Goal: Information Seeking & Learning: Learn about a topic

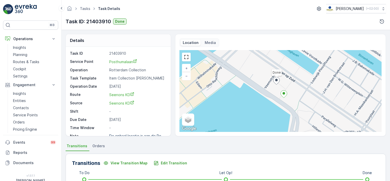
scroll to position [6, 0]
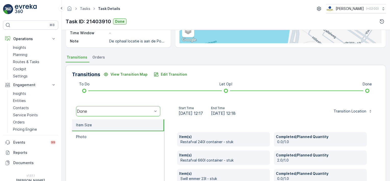
click at [331, 119] on div "Item(s) Restafval 240l container - stuk Completed/Planned Quantity 0.0/1.0 Item…" at bounding box center [271, 177] width 215 height 117
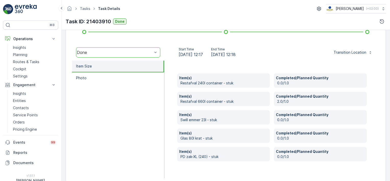
scroll to position [156, 0]
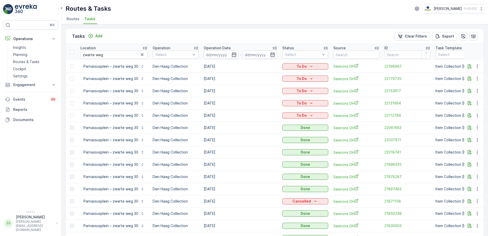
click at [67, 20] on span "Routes" at bounding box center [73, 18] width 13 height 5
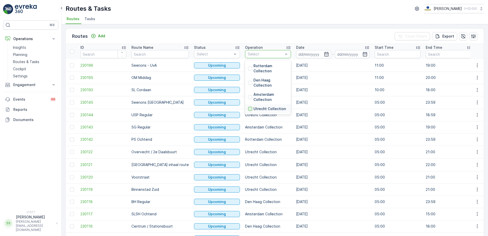
click at [248, 108] on div at bounding box center [250, 109] width 4 height 4
click at [277, 35] on div "Routes Add Clear Filters Export" at bounding box center [275, 36] width 418 height 15
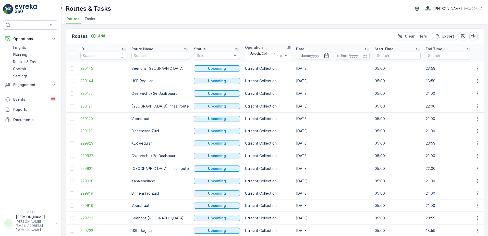
click at [324, 55] on icon "button" at bounding box center [326, 55] width 5 height 5
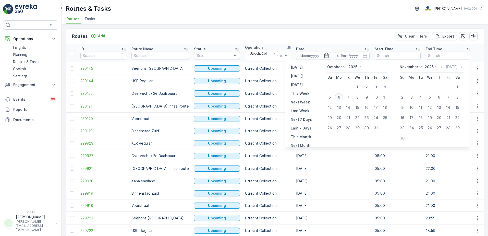
click at [340, 98] on div "6" at bounding box center [339, 97] width 8 height 8
type input "[DATE]"
click at [276, 38] on div "Routes Add Clear Filters Export" at bounding box center [275, 36] width 418 height 15
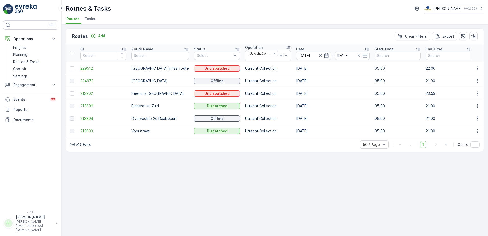
click at [92, 104] on span "213896" at bounding box center [103, 105] width 46 height 5
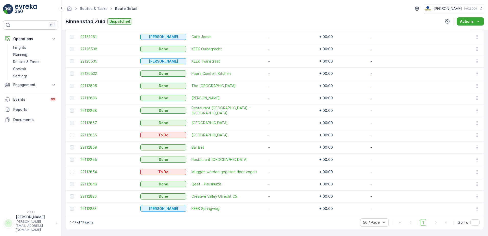
scroll to position [178, 0]
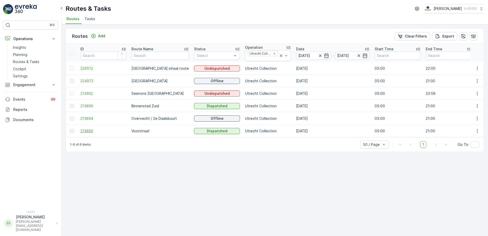
click at [90, 129] on span "213893" at bounding box center [103, 130] width 46 height 5
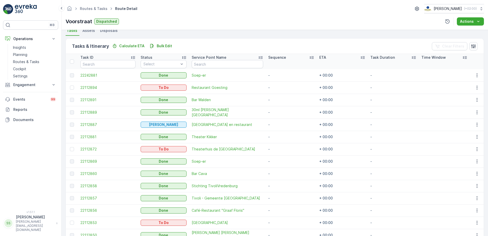
scroll to position [166, 0]
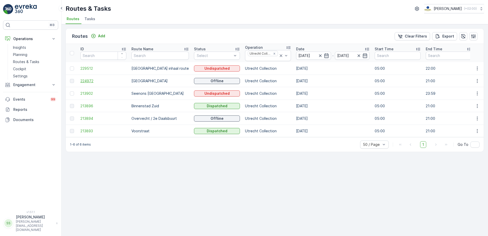
click at [90, 81] on span "224972" at bounding box center [103, 80] width 46 height 5
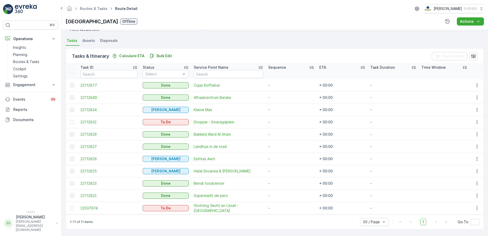
scroll to position [105, 0]
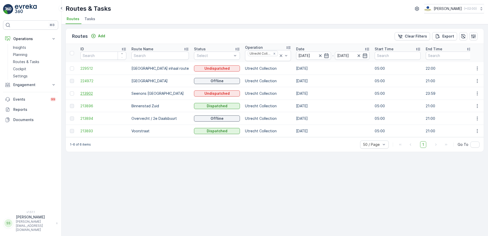
click at [83, 93] on span "213902" at bounding box center [103, 93] width 46 height 5
click at [273, 52] on icon "Remove Utrecht Collection" at bounding box center [275, 54] width 4 height 4
click at [258, 33] on div "Routes Add Clear Filters Export" at bounding box center [275, 36] width 418 height 15
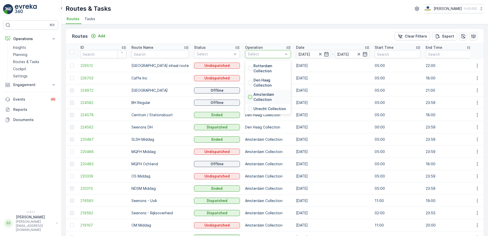
click at [248, 96] on div at bounding box center [250, 97] width 4 height 4
click at [247, 35] on div "Routes Add Clear Filters Export" at bounding box center [275, 36] width 418 height 15
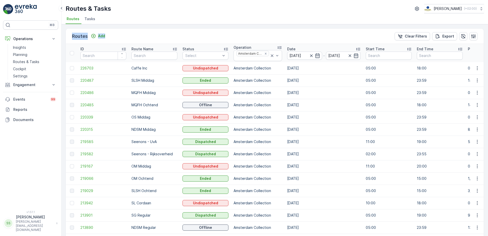
drag, startPoint x: 69, startPoint y: 35, endPoint x: 176, endPoint y: 33, distance: 107.7
click at [176, 33] on div "Routes Add Clear Filters Export" at bounding box center [275, 36] width 418 height 15
drag, startPoint x: 176, startPoint y: 33, endPoint x: 145, endPoint y: 35, distance: 31.0
click at [145, 35] on div "Routes Add Clear Filters Export" at bounding box center [275, 36] width 418 height 15
drag, startPoint x: 123, startPoint y: 36, endPoint x: 163, endPoint y: 35, distance: 40.4
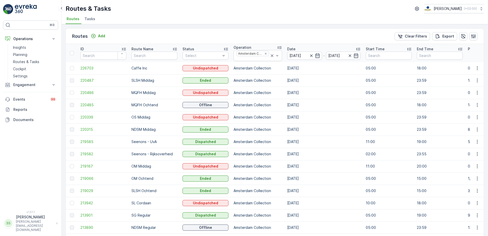
click at [163, 35] on div "Routes Add Clear Filters Export" at bounding box center [275, 36] width 418 height 15
drag, startPoint x: 119, startPoint y: 34, endPoint x: 174, endPoint y: 35, distance: 54.9
click at [174, 35] on div "Routes Add Clear Filters Export" at bounding box center [275, 36] width 418 height 15
drag, startPoint x: 126, startPoint y: 38, endPoint x: 139, endPoint y: 37, distance: 13.0
click at [139, 37] on div "Routes Add Clear Filters Export" at bounding box center [275, 36] width 418 height 15
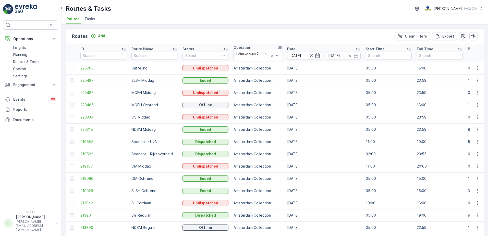
drag, startPoint x: 141, startPoint y: 39, endPoint x: 139, endPoint y: 30, distance: 8.5
click at [139, 30] on div "Routes Add Clear Filters Export" at bounding box center [275, 36] width 418 height 15
click at [121, 34] on div "Routes Add Clear Filters Export" at bounding box center [275, 36] width 418 height 15
click at [207, 34] on div "Routes Add Clear Filters Export" at bounding box center [275, 36] width 418 height 15
click at [198, 35] on div "Routes Add Clear Filters Export" at bounding box center [275, 36] width 418 height 15
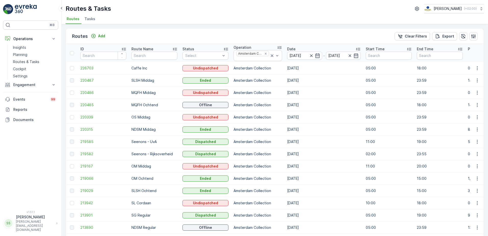
click at [94, 19] on li "Tasks" at bounding box center [90, 19] width 14 height 9
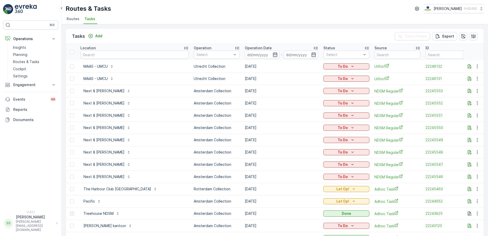
click at [145, 33] on div "Tasks Add Clear Filters Export" at bounding box center [275, 36] width 418 height 15
drag, startPoint x: 142, startPoint y: 34, endPoint x: 128, endPoint y: 34, distance: 14.8
click at [135, 34] on div "Tasks Add Clear Filters Export" at bounding box center [275, 36] width 418 height 15
click at [105, 57] on input "text" at bounding box center [134, 55] width 108 height 8
type input "helicop"
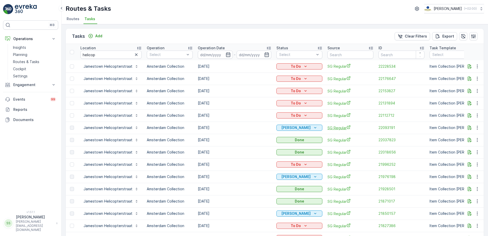
click at [339, 127] on span "SG Regular" at bounding box center [351, 127] width 46 height 5
click at [387, 129] on span "22093191" at bounding box center [402, 127] width 46 height 5
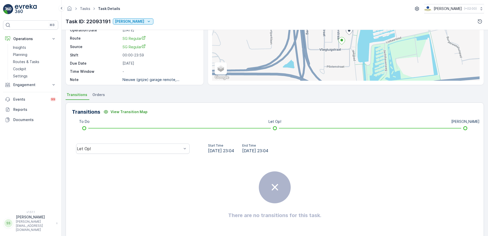
scroll to position [7, 0]
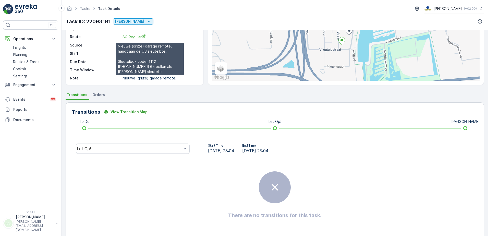
click at [153, 77] on p "Nieuwe (grijze) garage remote,..." at bounding box center [151, 78] width 57 height 4
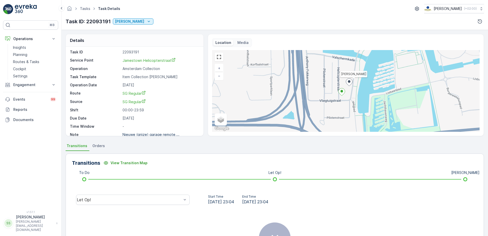
scroll to position [0, 0]
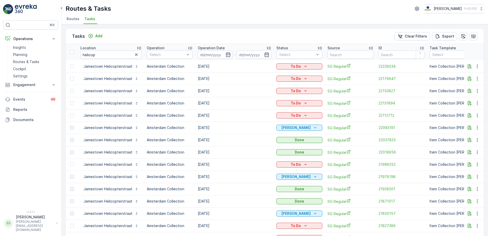
click at [74, 17] on span "Routes" at bounding box center [73, 18] width 13 height 5
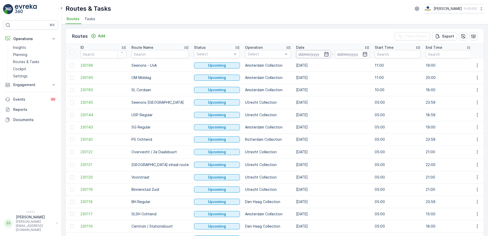
click at [310, 55] on input at bounding box center [313, 54] width 35 height 8
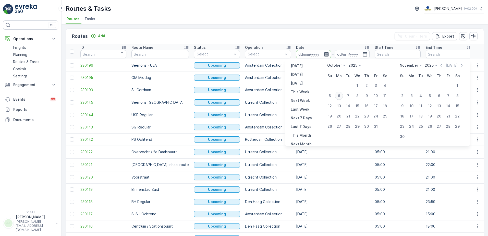
click at [340, 96] on div "6" at bounding box center [339, 96] width 8 height 8
type input "[DATE]"
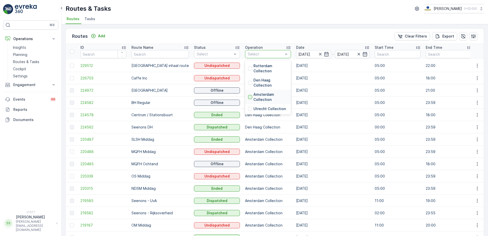
click at [248, 96] on div at bounding box center [250, 97] width 4 height 4
click at [239, 41] on div "Routes Add Clear Filters Export" at bounding box center [275, 36] width 418 height 15
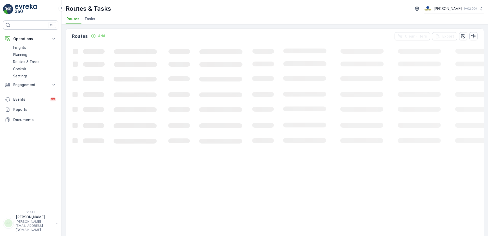
click at [241, 39] on div "Routes Add Clear Filters Export" at bounding box center [275, 36] width 418 height 15
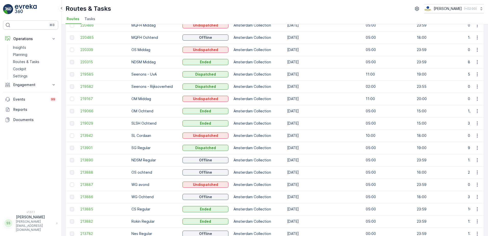
scroll to position [93, 0]
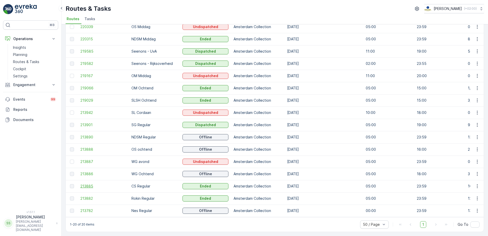
click at [91, 184] on span "213885" at bounding box center [103, 186] width 46 height 5
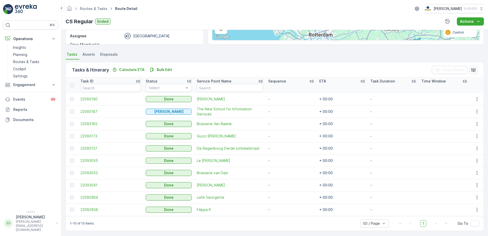
scroll to position [93, 0]
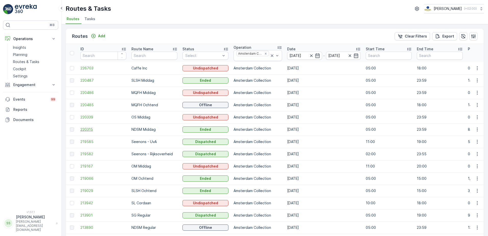
click at [85, 127] on span "220315" at bounding box center [103, 129] width 46 height 5
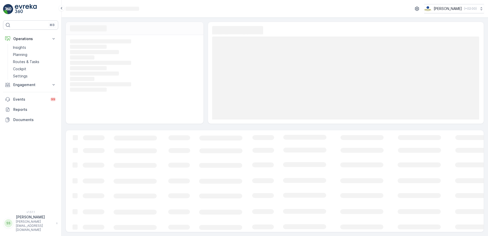
scroll to position [0, 0]
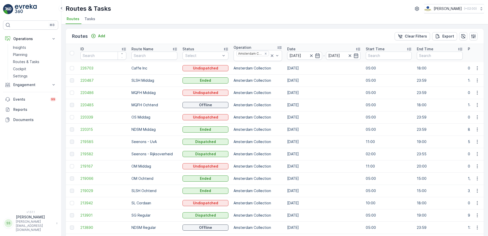
click at [255, 35] on div "Routes Add Clear Filters Export" at bounding box center [275, 36] width 418 height 15
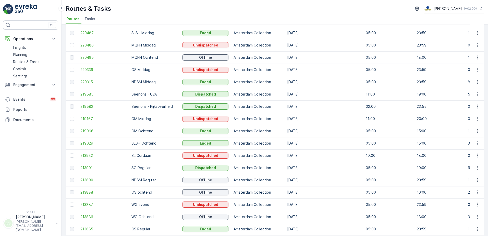
scroll to position [42, 0]
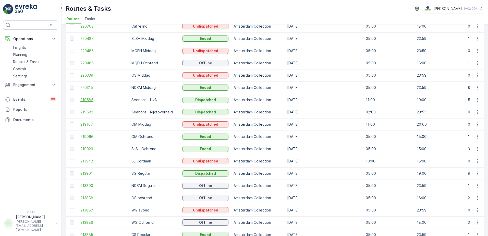
click at [83, 98] on span "219585" at bounding box center [103, 99] width 46 height 5
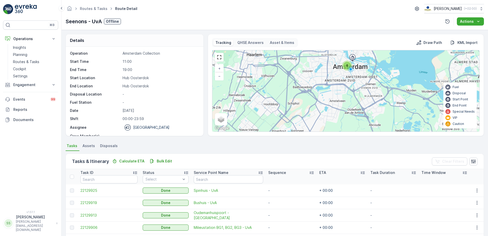
drag, startPoint x: 345, startPoint y: 70, endPoint x: 337, endPoint y: 77, distance: 10.7
click at [342, 71] on div "6" at bounding box center [347, 65] width 10 height 10
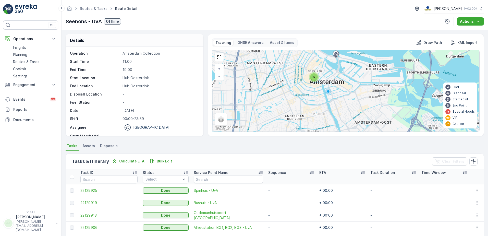
drag, startPoint x: 341, startPoint y: 75, endPoint x: 316, endPoint y: 87, distance: 27.6
click at [316, 87] on div "6 + − Satellite Roadmap Terrain Hybrid Leaflet Keyboard shortcuts Map Data Map …" at bounding box center [345, 90] width 267 height 81
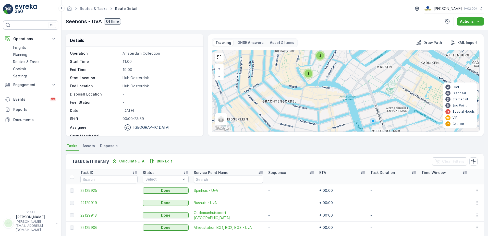
drag, startPoint x: 315, startPoint y: 70, endPoint x: 347, endPoint y: 89, distance: 37.5
click at [347, 89] on div "2 3 + − Satellite Roadmap Terrain Hybrid Leaflet Keyboard shortcuts Map Data Ma…" at bounding box center [345, 90] width 267 height 81
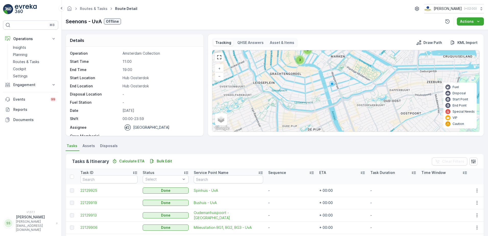
drag, startPoint x: 279, startPoint y: 111, endPoint x: 278, endPoint y: 102, distance: 8.8
click at [278, 102] on div "3 3 + − Satellite Roadmap Terrain Hybrid Leaflet Keyboard shortcuts Map Data Ma…" at bounding box center [345, 90] width 267 height 81
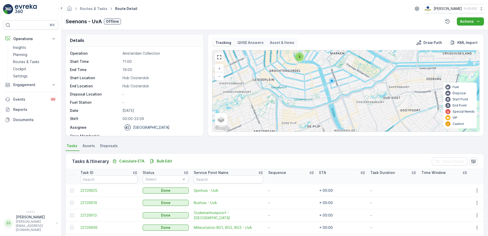
click at [203, 101] on div "Details Operation Amsterdam Collection Start Time 11:00 End Time 19:00 Start Lo…" at bounding box center [135, 85] width 138 height 102
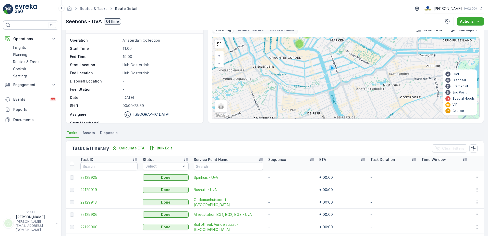
scroll to position [44, 0]
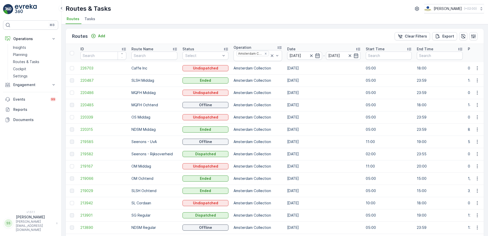
scroll to position [26, 0]
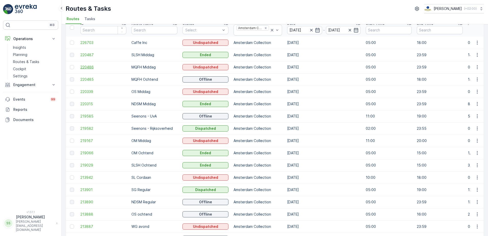
click at [83, 67] on span "220486" at bounding box center [103, 67] width 46 height 5
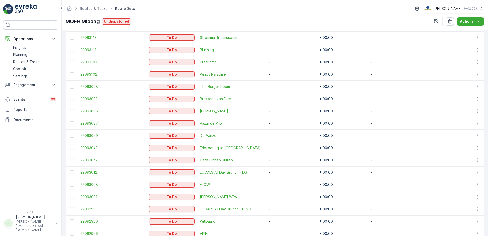
scroll to position [124, 0]
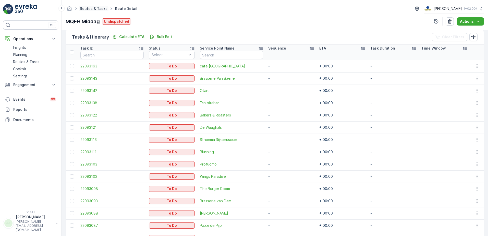
click at [90, 8] on link "Routes & Tasks" at bounding box center [94, 8] width 28 height 4
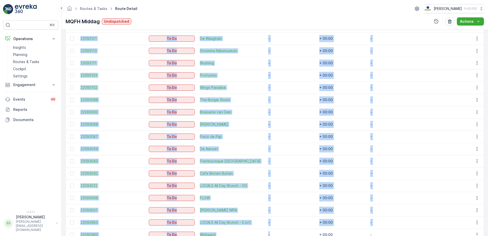
scroll to position [240, 0]
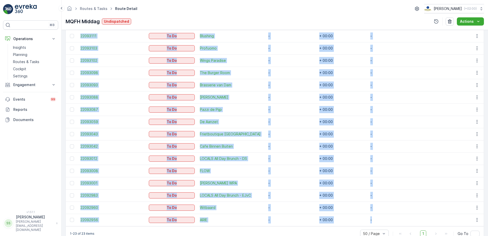
drag, startPoint x: 77, startPoint y: 66, endPoint x: 390, endPoint y: 215, distance: 346.5
click at [390, 215] on tbody "22093193 To Do cafe Schinkelhaven - + 00:00 - 22093143 To Do Brasserie Van Baer…" at bounding box center [275, 85] width 418 height 282
copy tbody "22093193 To Do cafe Schinkelhaven - + 00:00 - 22093143 To Do Brasserie Van Baer…"
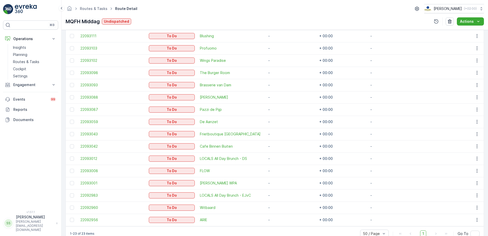
click at [173, 19] on div "MQFH Middag Undispatched Actions" at bounding box center [275, 21] width 418 height 8
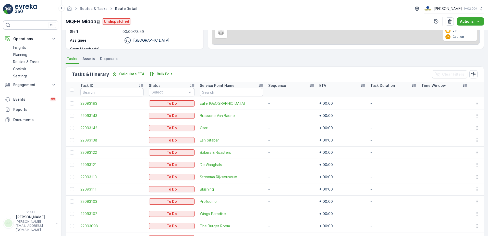
scroll to position [0, 0]
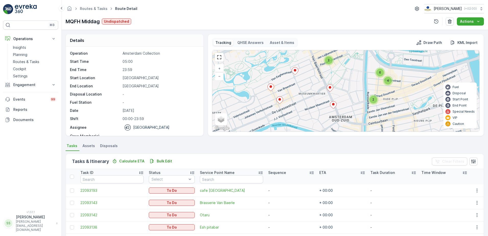
drag, startPoint x: 394, startPoint y: 74, endPoint x: 357, endPoint y: 93, distance: 42.2
click at [357, 93] on div "2 2 2 6 4 + − Satellite Roadmap Terrain Hybrid Leaflet Keyboard shortcuts Map D…" at bounding box center [345, 90] width 267 height 81
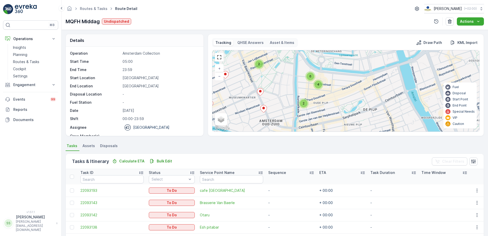
drag, startPoint x: 295, startPoint y: 92, endPoint x: 270, endPoint y: 88, distance: 25.3
click at [230, 91] on div "2 2 2 6 4 + − Satellite Roadmap Terrain Hybrid Leaflet Keyboard shortcuts Map D…" at bounding box center [345, 90] width 267 height 81
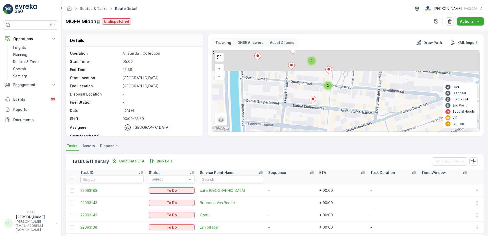
drag, startPoint x: 294, startPoint y: 90, endPoint x: 277, endPoint y: 108, distance: 24.7
click at [279, 112] on div "2 2 2 + − Satellite Roadmap Terrain Hybrid Leaflet Keyboard shortcuts Map Data …" at bounding box center [345, 90] width 267 height 81
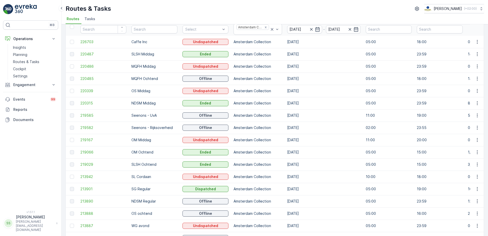
scroll to position [51, 0]
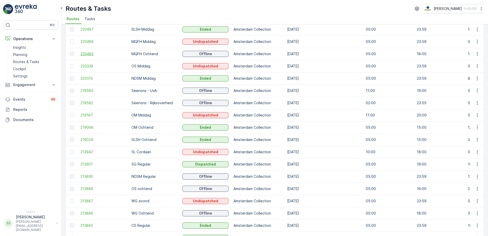
click at [89, 54] on span "220485" at bounding box center [103, 53] width 46 height 5
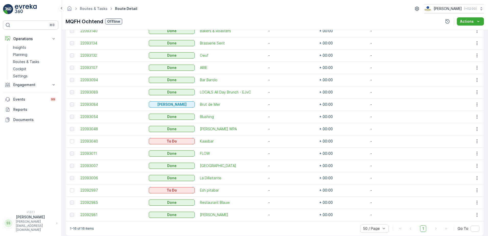
scroll to position [166, 0]
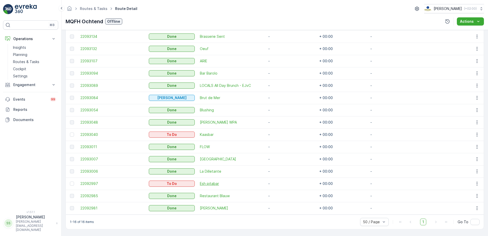
click at [211, 183] on span "Esh pitabar" at bounding box center [231, 183] width 63 height 5
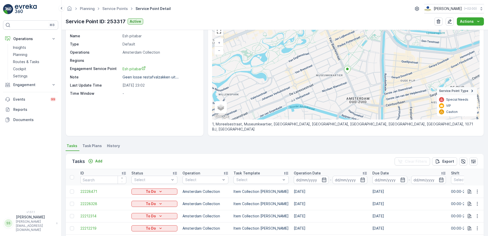
scroll to position [20, 0]
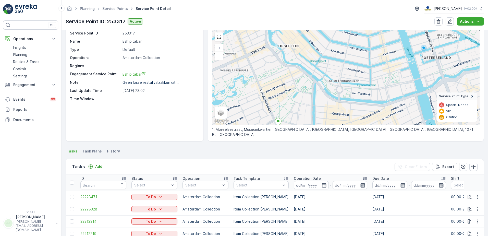
drag, startPoint x: 354, startPoint y: 65, endPoint x: 285, endPoint y: 111, distance: 83.5
click at [285, 111] on div "+ − Satellite Roadmap Terrain Hybrid Leaflet Keyboard shortcuts Map Data Map da…" at bounding box center [346, 77] width 268 height 95
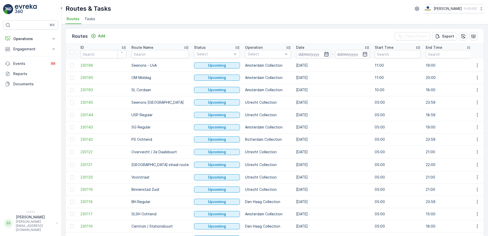
click at [324, 56] on icon "button" at bounding box center [326, 54] width 4 height 5
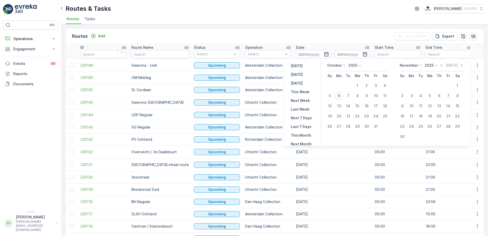
click at [339, 96] on div "6" at bounding box center [339, 96] width 8 height 8
type input "[DATE]"
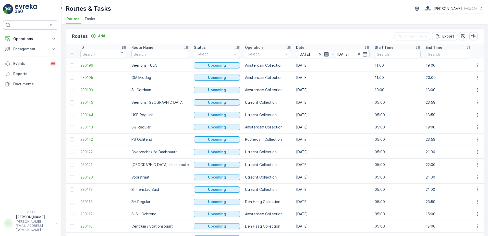
click at [331, 38] on div "Routes Add Clear Filters Export" at bounding box center [275, 36] width 418 height 15
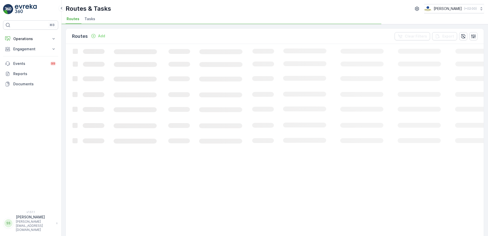
click at [252, 34] on div "Routes Add Clear Filters Export" at bounding box center [275, 36] width 418 height 15
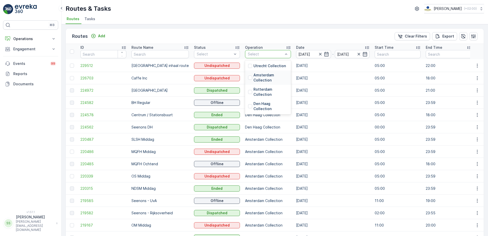
click at [248, 77] on div at bounding box center [250, 78] width 4 height 4
click at [173, 33] on div "Routes Add Clear Filters Export" at bounding box center [275, 36] width 418 height 15
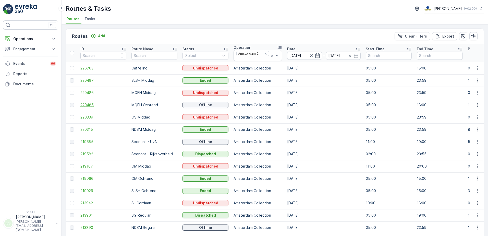
click at [81, 104] on span "220485" at bounding box center [103, 104] width 46 height 5
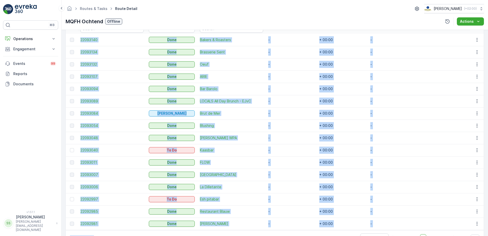
scroll to position [166, 0]
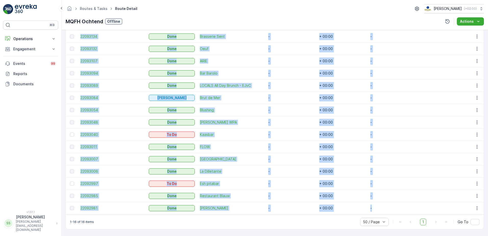
drag, startPoint x: 87, startPoint y: 80, endPoint x: 387, endPoint y: 208, distance: 326.8
click at [387, 208] on tbody "22093140 Done Bakers & Roasters - + 00:00 - 22093134 Done Brasserie Sent - + 00…" at bounding box center [275, 116] width 418 height 196
copy tbody "22093140 Done Bakers & Roasters - + 00:00 - 22093134 Done Brasserie Sent - + 00…"
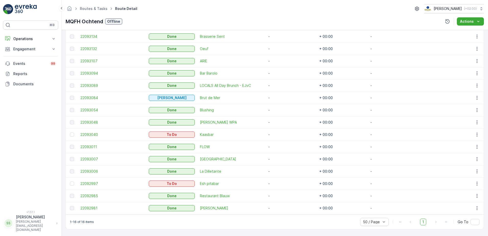
drag, startPoint x: 180, startPoint y: 22, endPoint x: 82, endPoint y: 0, distance: 100.3
click at [180, 22] on div "MQFH Ochtend Offline Actions" at bounding box center [275, 21] width 418 height 8
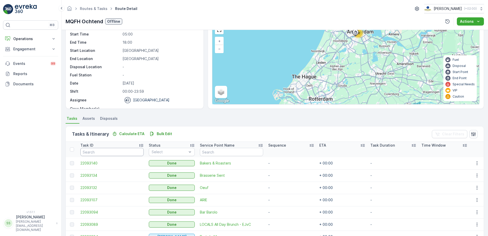
scroll to position [0, 0]
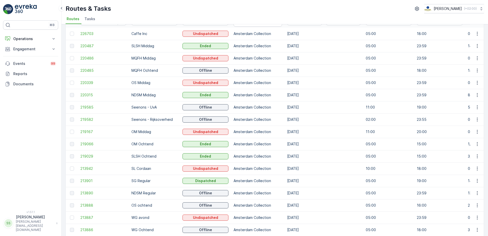
scroll to position [26, 0]
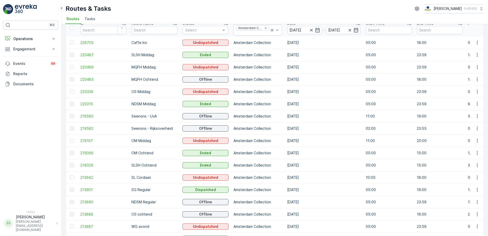
click at [79, 90] on td "220339" at bounding box center [103, 92] width 51 height 12
click at [81, 90] on span "220339" at bounding box center [103, 91] width 46 height 5
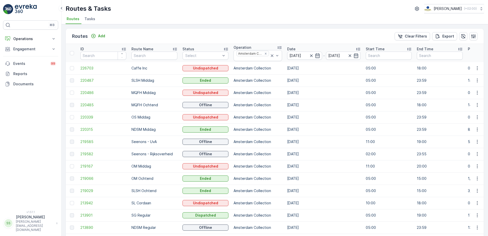
drag, startPoint x: 116, startPoint y: 35, endPoint x: 138, endPoint y: 36, distance: 21.4
click at [138, 36] on div "Routes Add Clear Filters Export" at bounding box center [275, 36] width 418 height 15
